Goal: Transaction & Acquisition: Purchase product/service

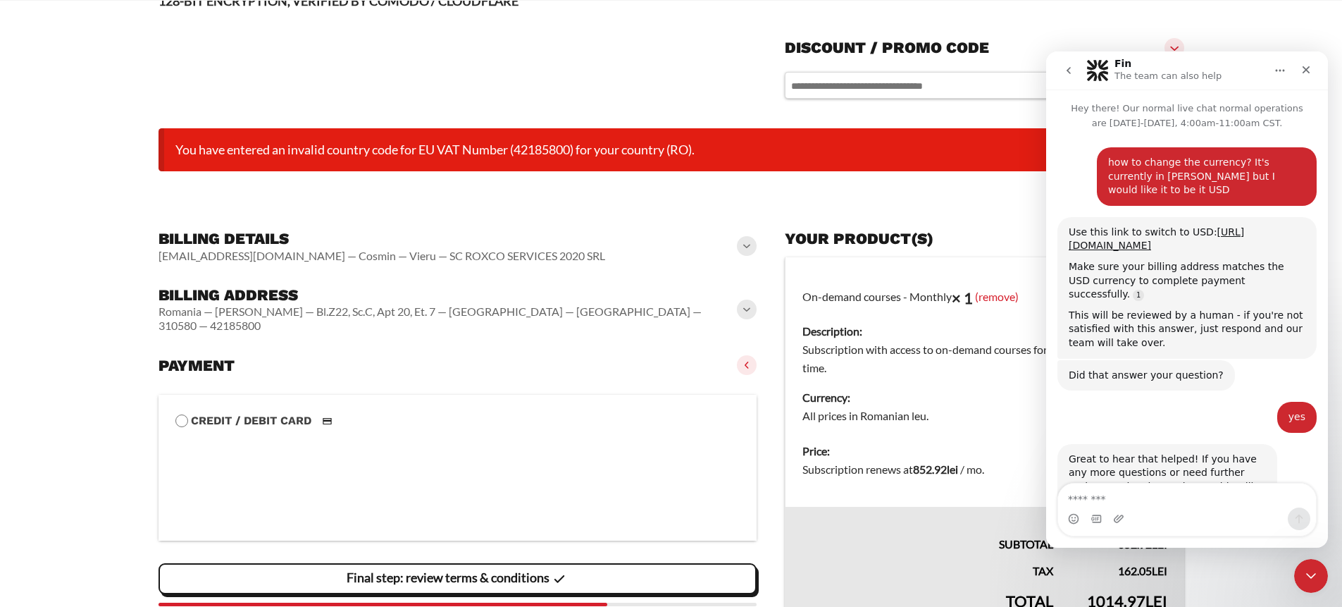
scroll to position [1183, 0]
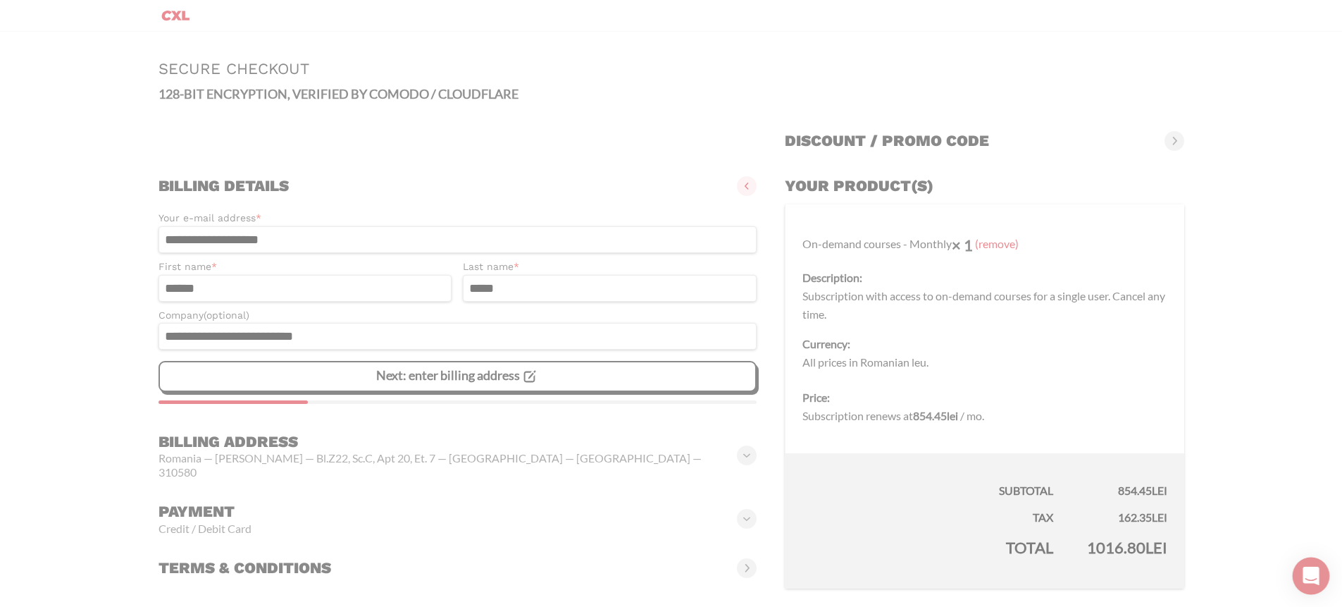
click at [1303, 571] on icon "Open Intercom Messenger" at bounding box center [1311, 575] width 18 height 18
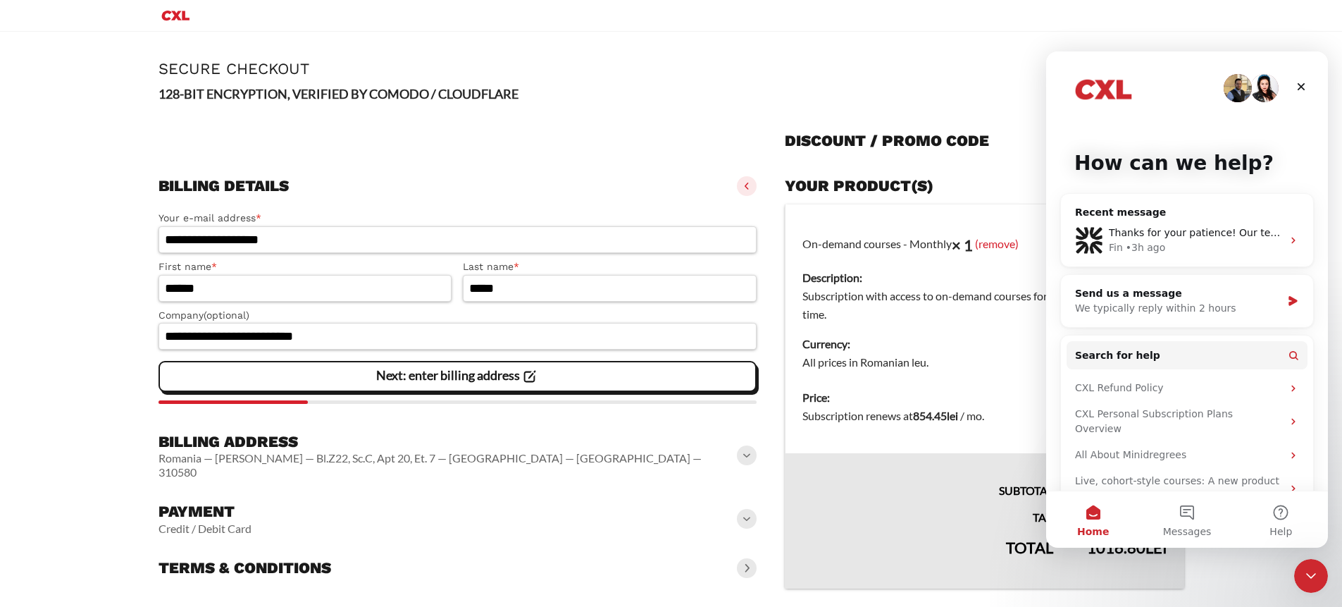
click at [1009, 53] on slot "**********" at bounding box center [671, 328] width 1082 height 593
